Goal: Task Accomplishment & Management: Manage account settings

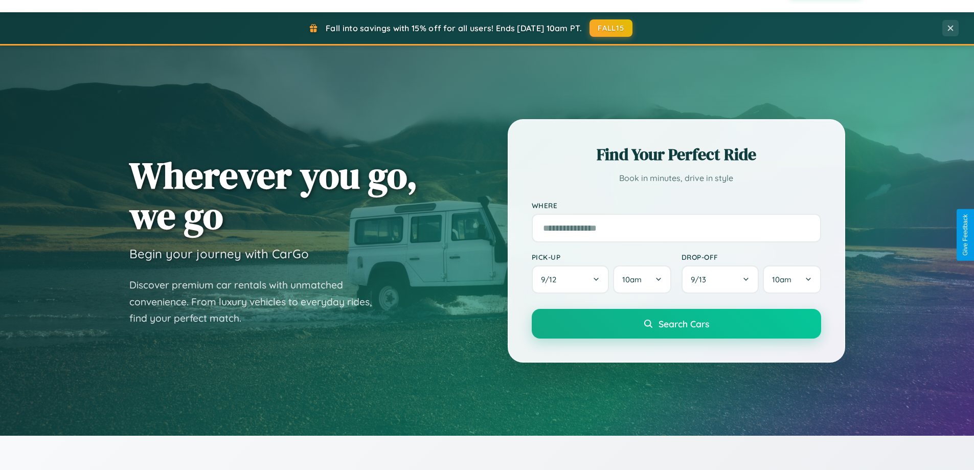
scroll to position [478, 0]
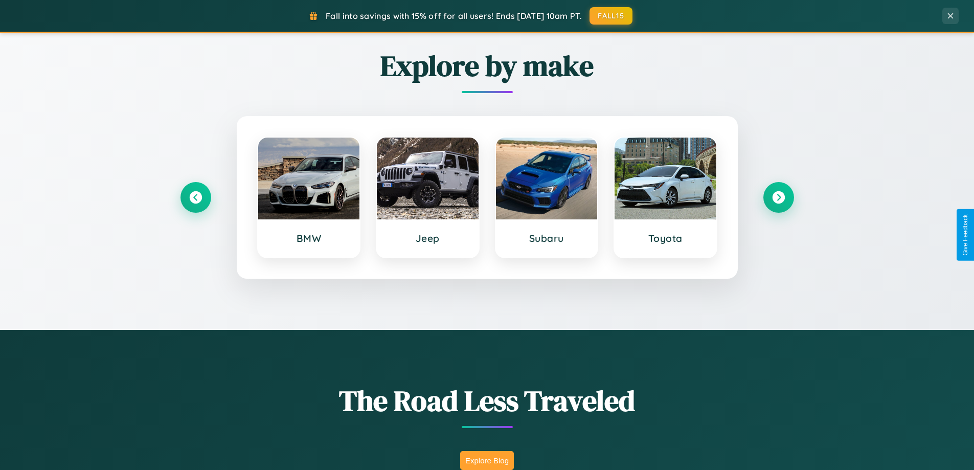
click at [487, 460] on button "Explore Blog" at bounding box center [487, 460] width 54 height 19
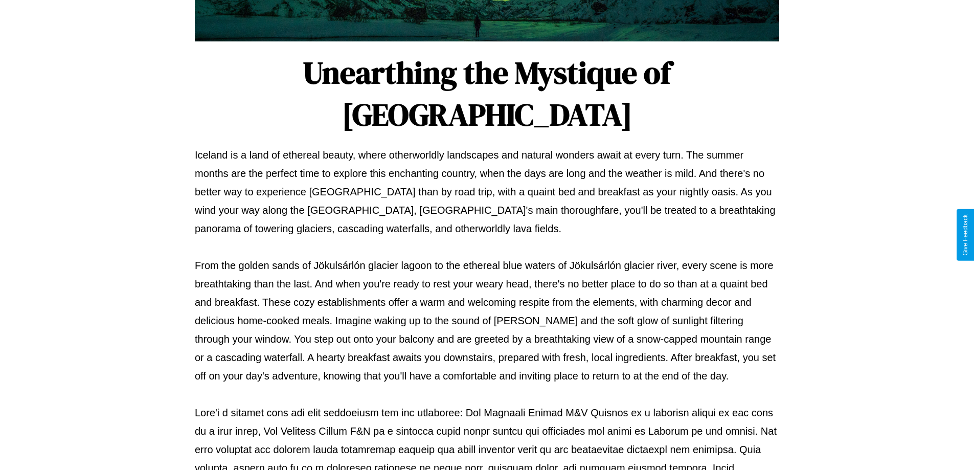
scroll to position [331, 0]
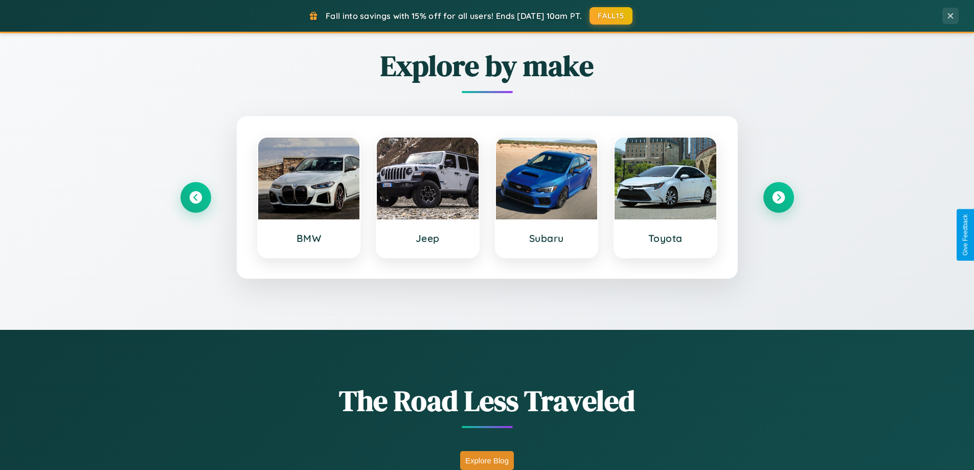
scroll to position [1968, 0]
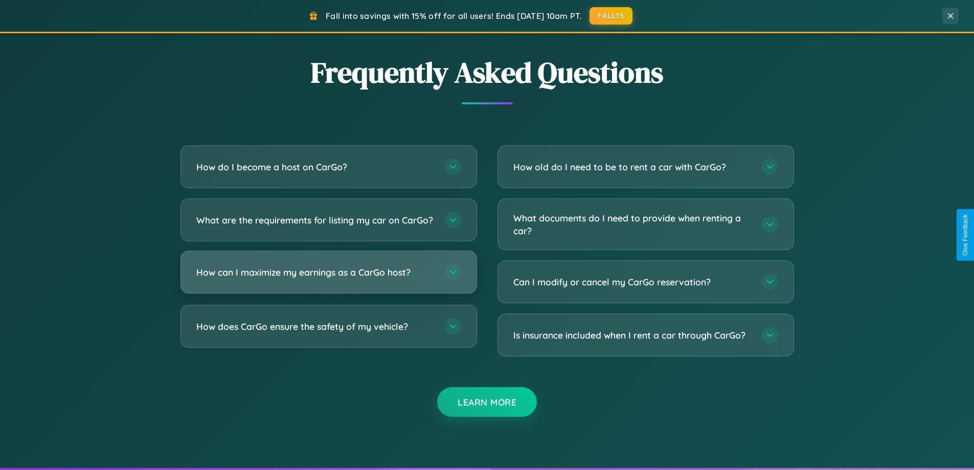
click at [328, 279] on h3 "How can I maximize my earnings as a CarGo host?" at bounding box center [315, 272] width 238 height 13
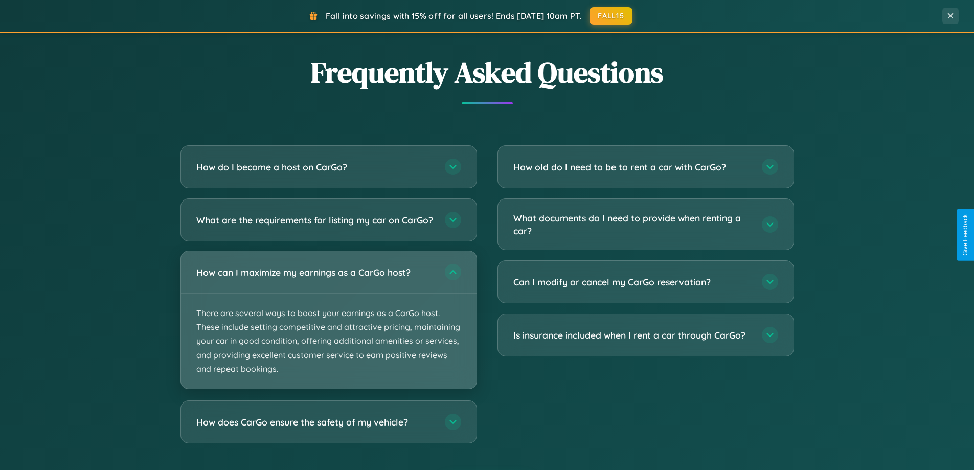
scroll to position [0, 0]
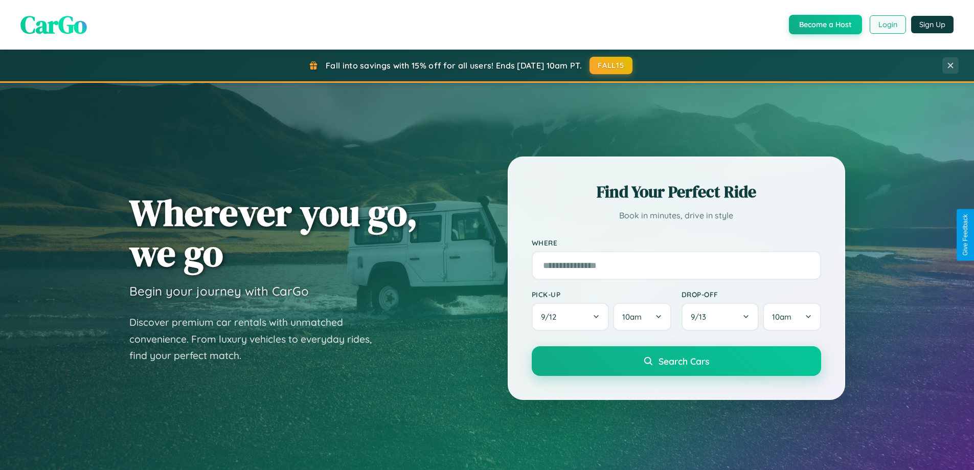
click at [887, 25] on button "Login" at bounding box center [888, 24] width 36 height 18
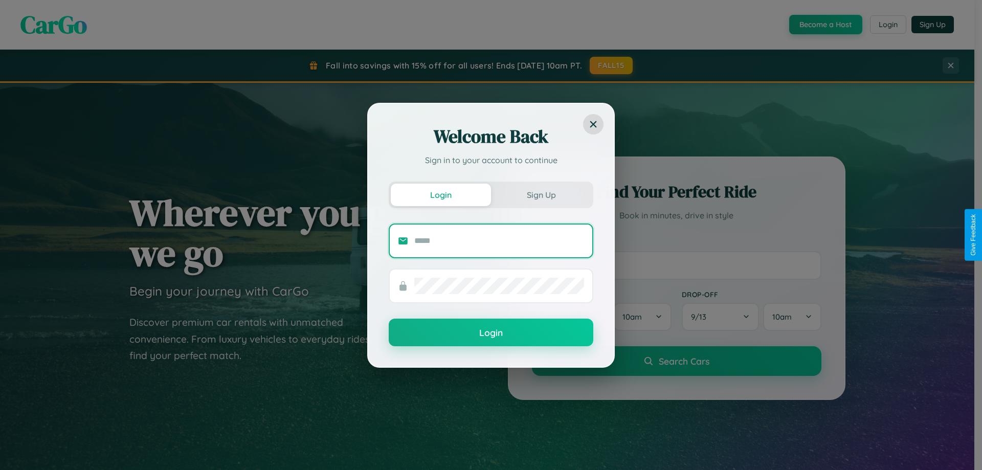
click at [499, 240] on input "text" at bounding box center [499, 241] width 170 height 16
type input "**********"
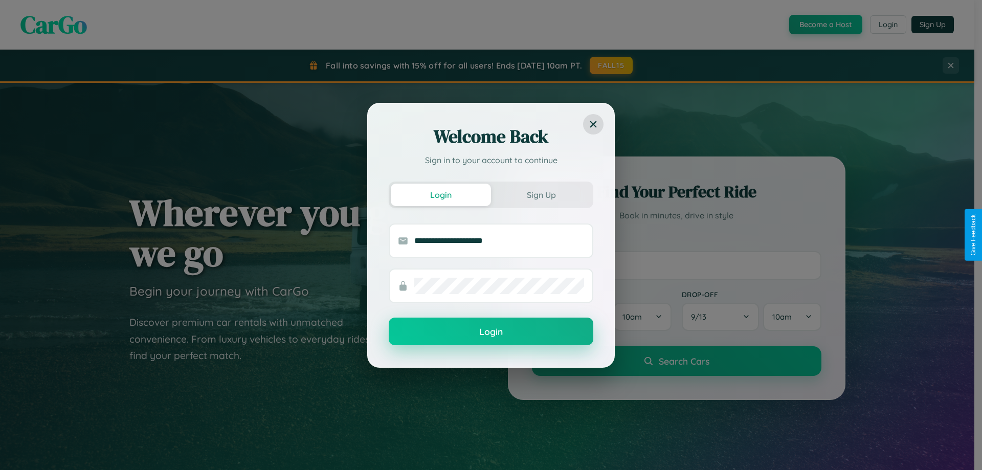
click at [491, 332] on button "Login" at bounding box center [491, 332] width 205 height 28
